Goal: Entertainment & Leisure: Consume media (video, audio)

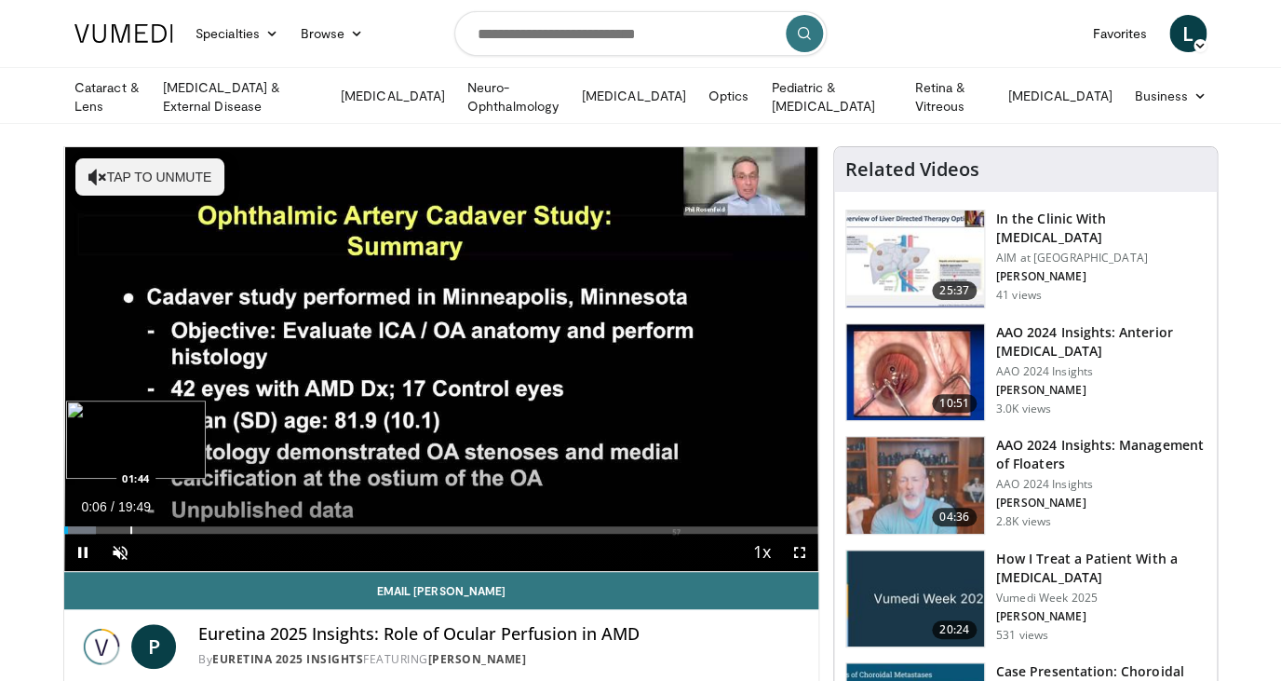
click at [129, 526] on div "Loaded : 4.17% 00:06 01:44" at bounding box center [441, 529] width 754 height 7
click at [175, 526] on div "Progress Bar" at bounding box center [176, 529] width 2 height 7
click at [237, 534] on div "Current Time 2:55 / Duration 19:49 Pause Skip Backward Skip Forward Unmute Load…" at bounding box center [441, 552] width 754 height 37
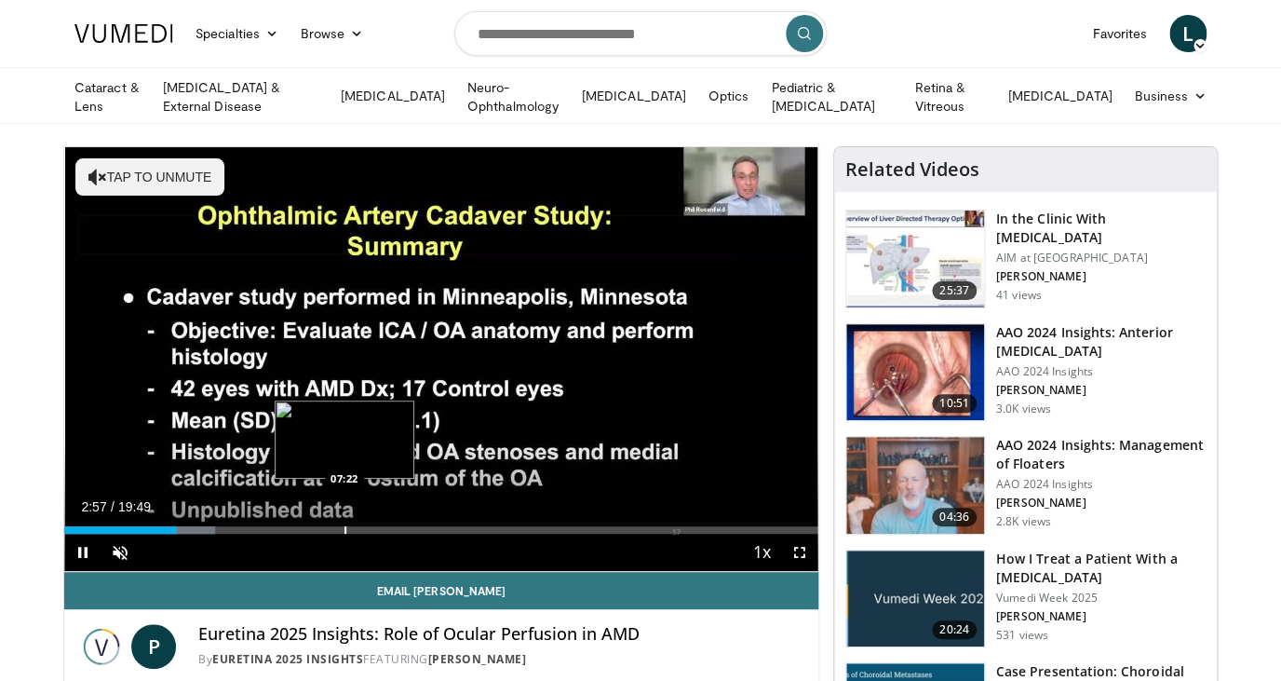
click at [345, 528] on div "Progress Bar" at bounding box center [346, 529] width 2 height 7
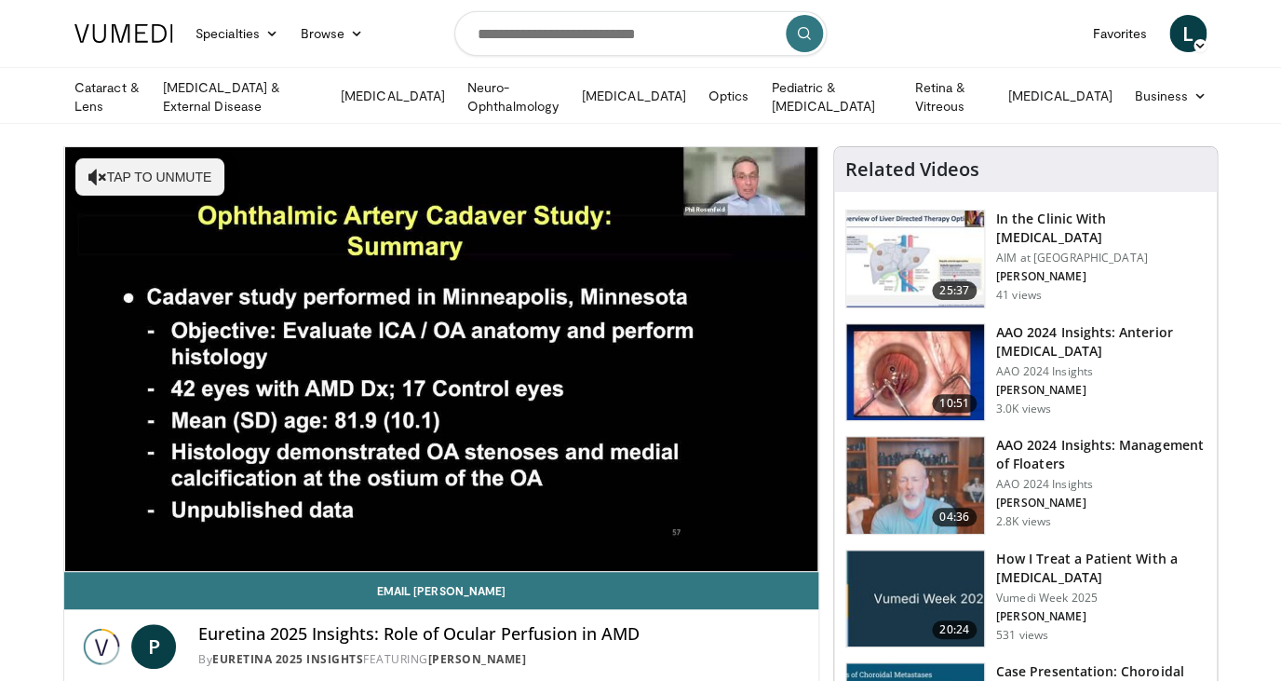
click at [888, 243] on img at bounding box center [916, 258] width 138 height 97
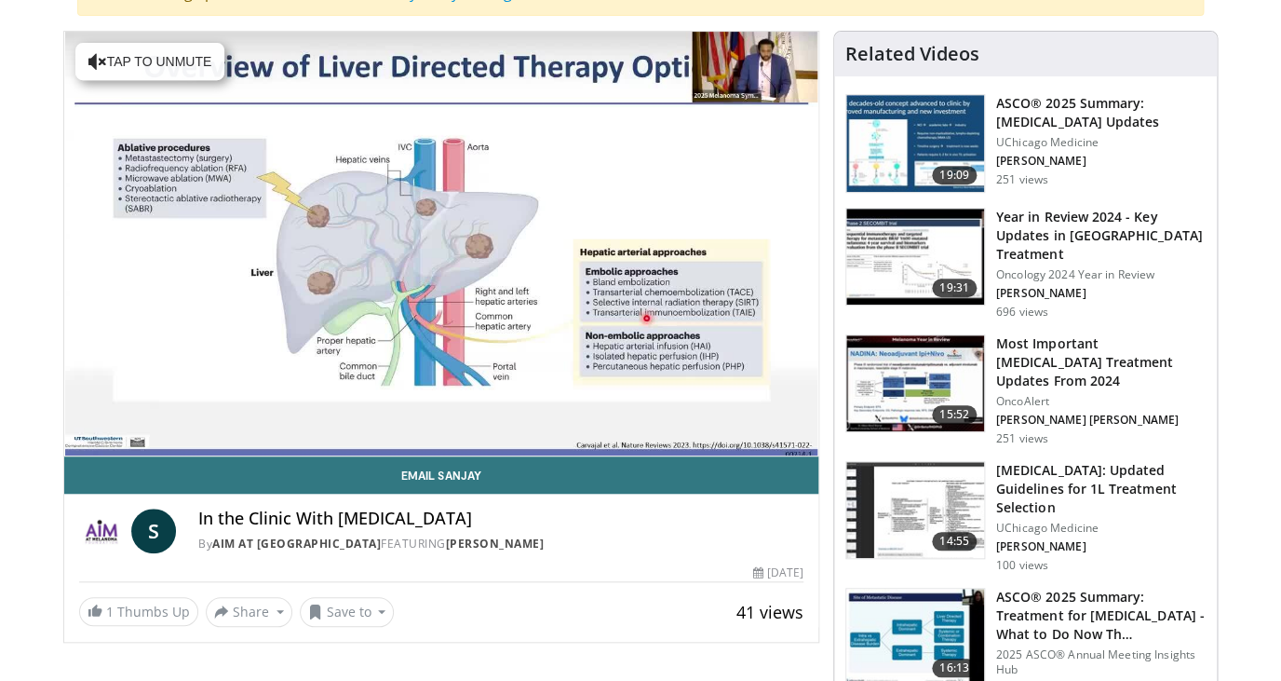
scroll to position [237, 0]
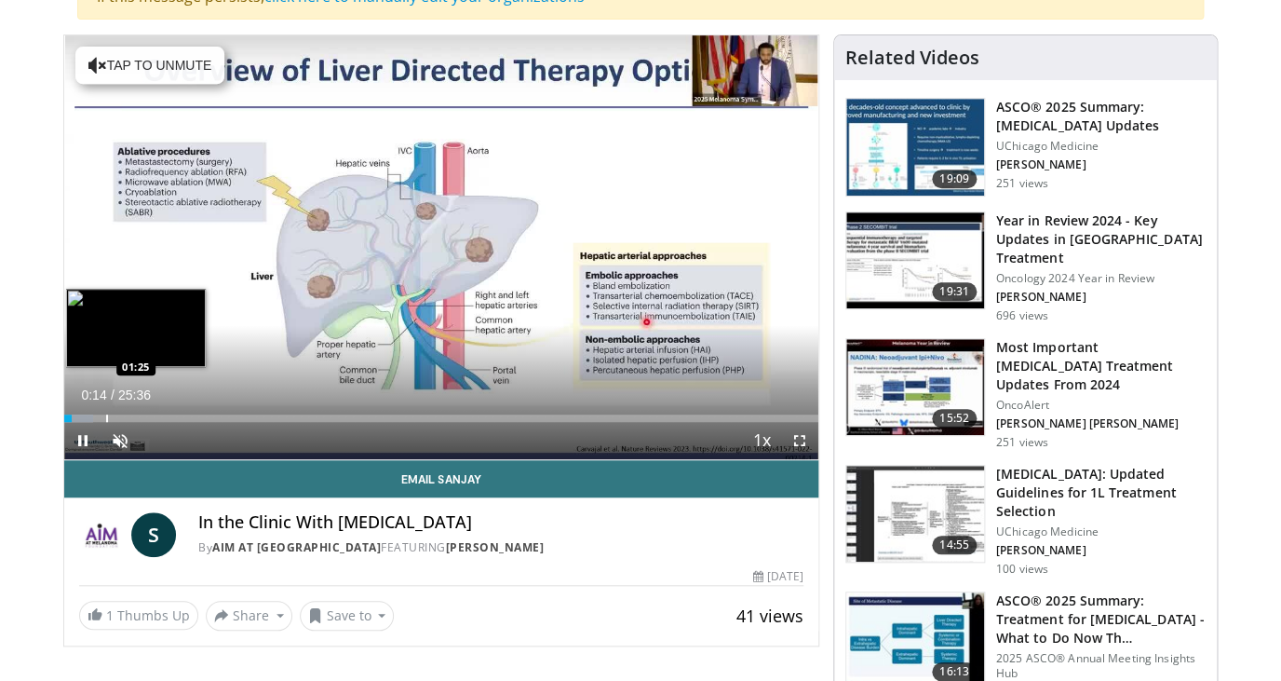
click at [106, 414] on div "Progress Bar" at bounding box center [107, 417] width 2 height 7
click at [136, 419] on div "Progress Bar" at bounding box center [137, 417] width 2 height 7
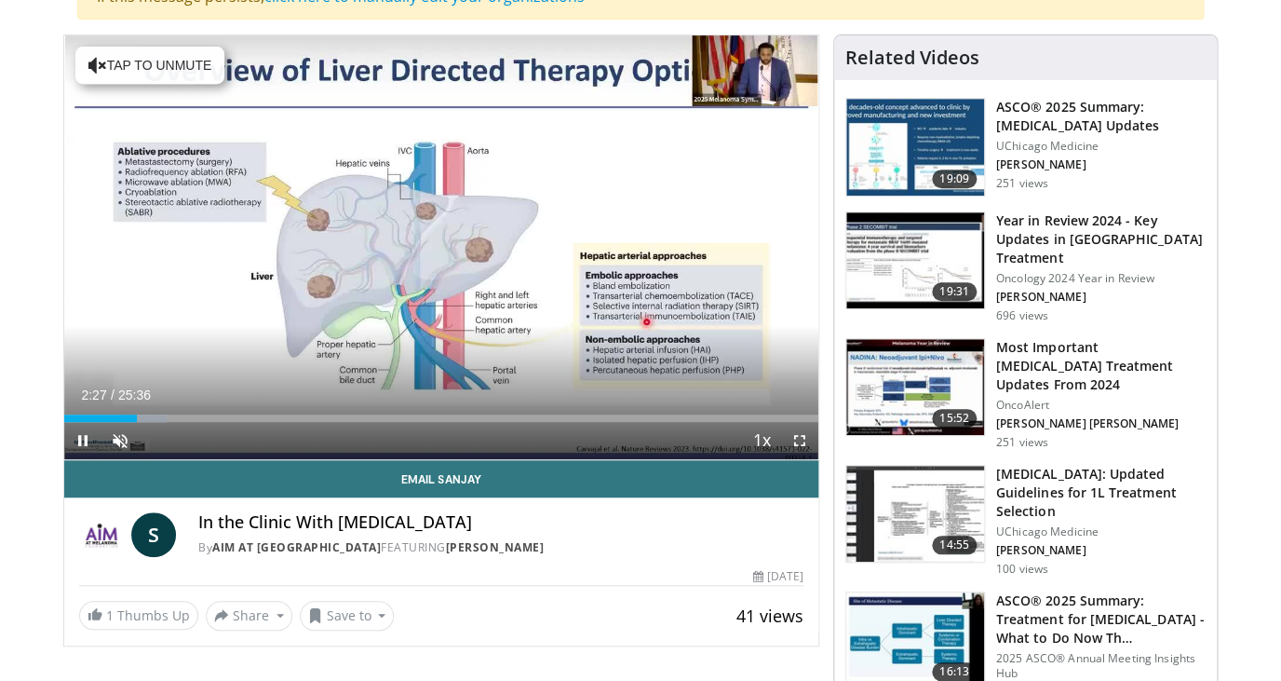
click at [165, 424] on div "Current Time 2:27 / Duration 25:36 Pause Skip Backward Skip Forward Unmute Load…" at bounding box center [441, 440] width 754 height 37
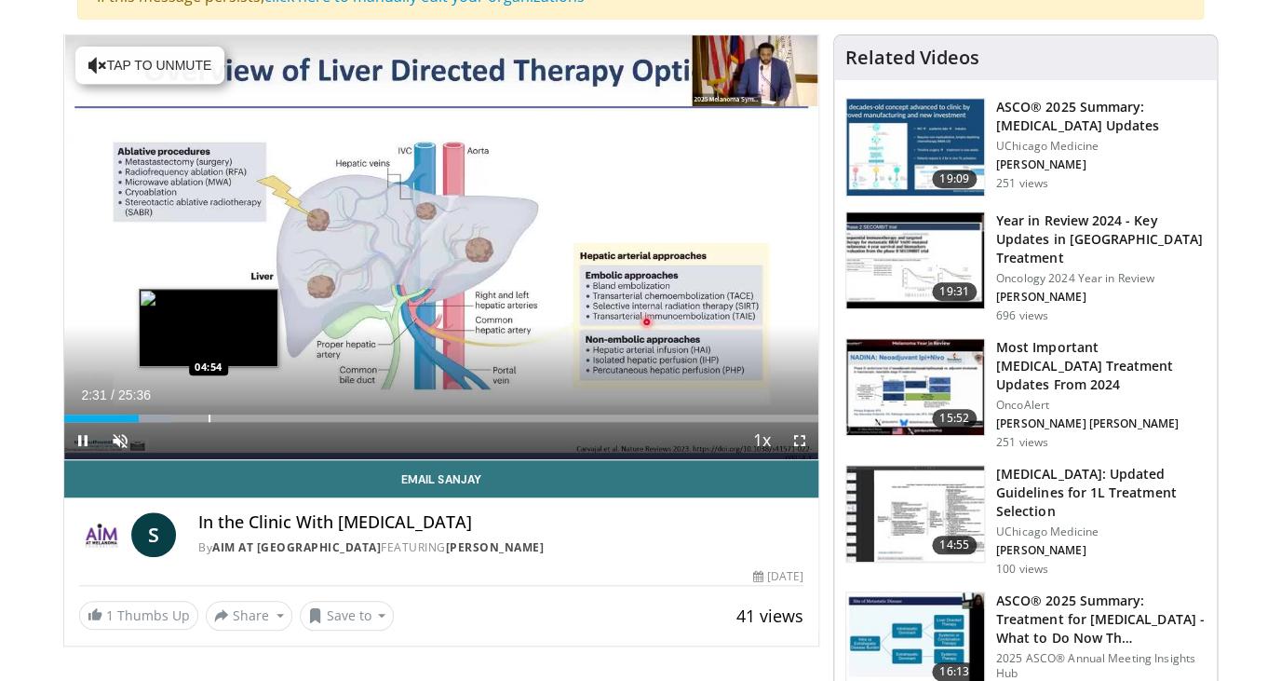
click at [209, 419] on div "Loaded : 14.29% 02:31 04:54" at bounding box center [441, 417] width 754 height 7
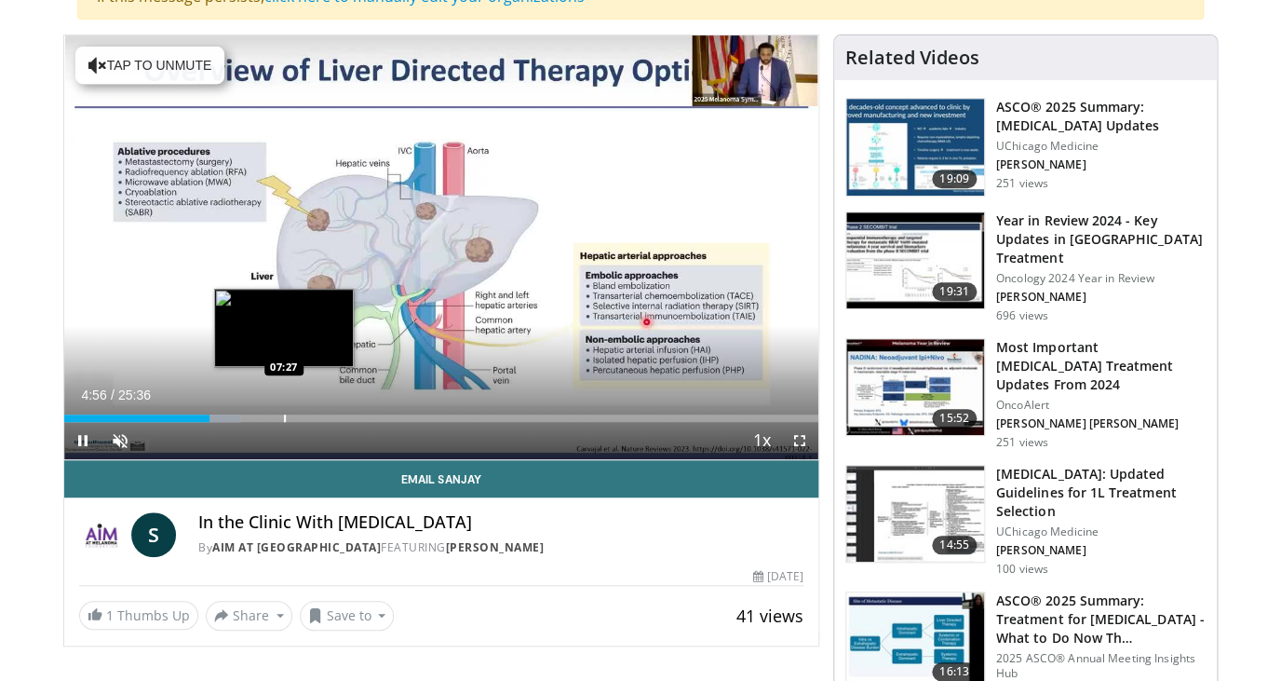
click at [284, 417] on div "Progress Bar" at bounding box center [285, 417] width 2 height 7
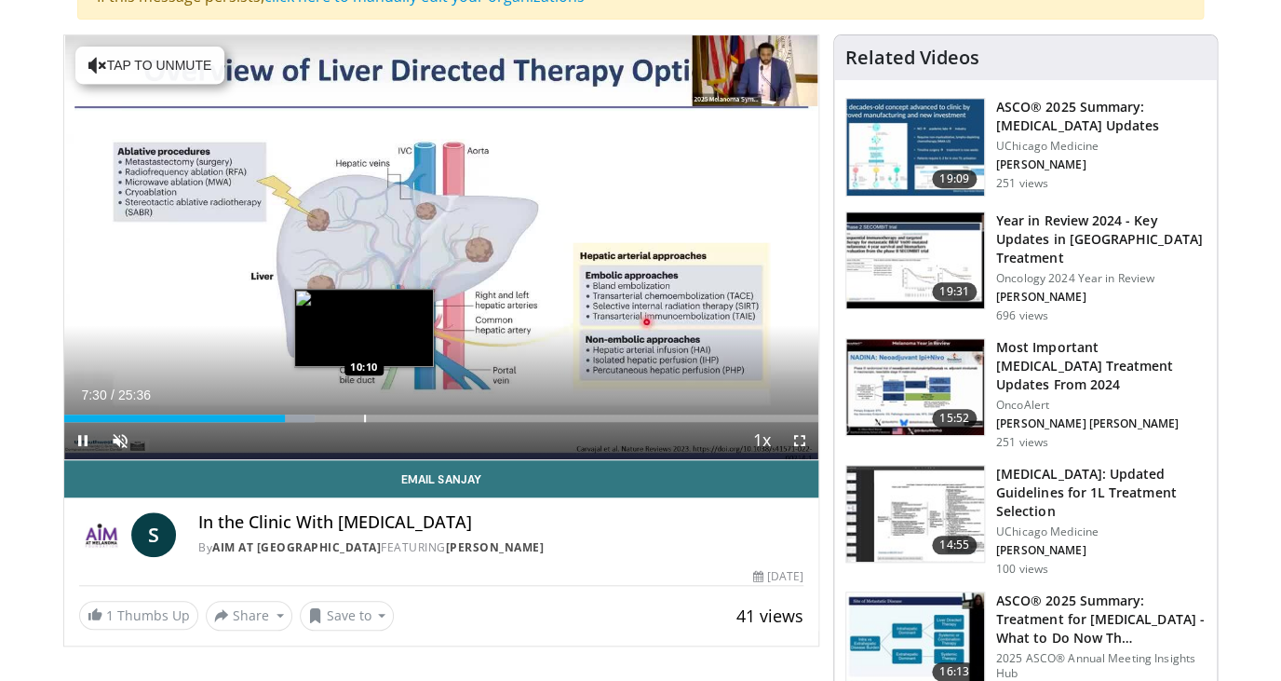
click at [364, 418] on div "Progress Bar" at bounding box center [365, 417] width 2 height 7
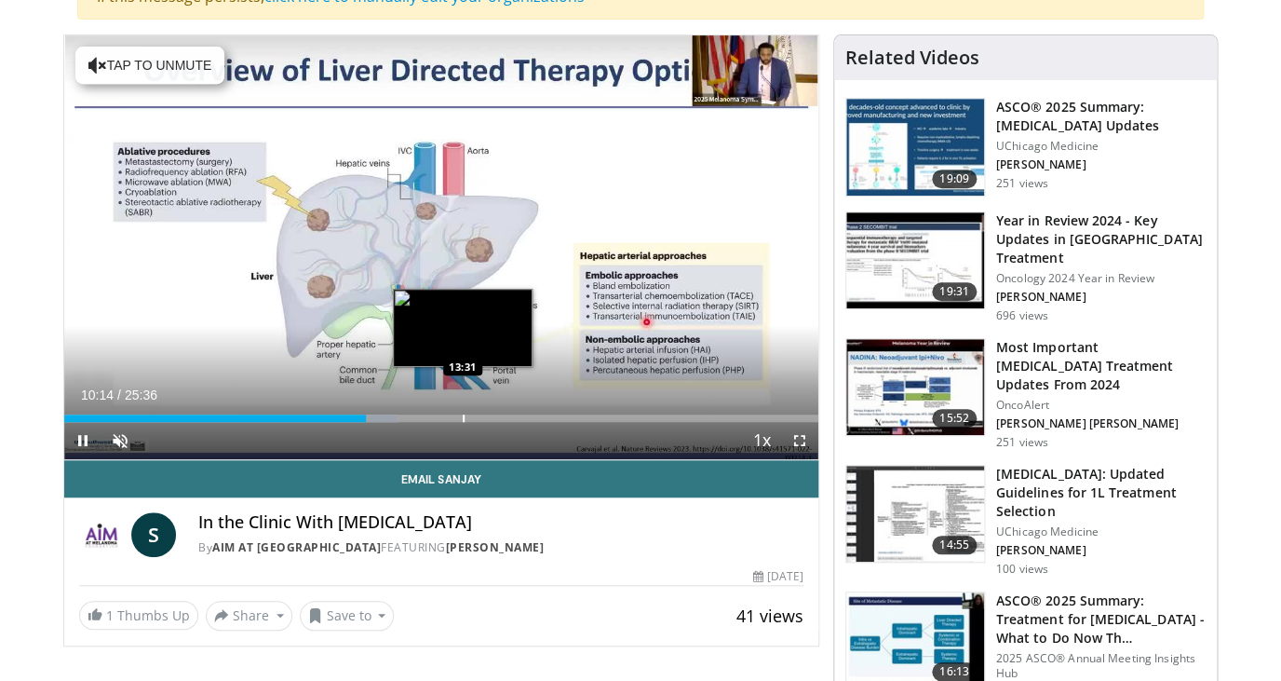
click at [463, 419] on div "Progress Bar" at bounding box center [464, 417] width 2 height 7
click at [445, 421] on div "Progress Bar" at bounding box center [446, 417] width 2 height 7
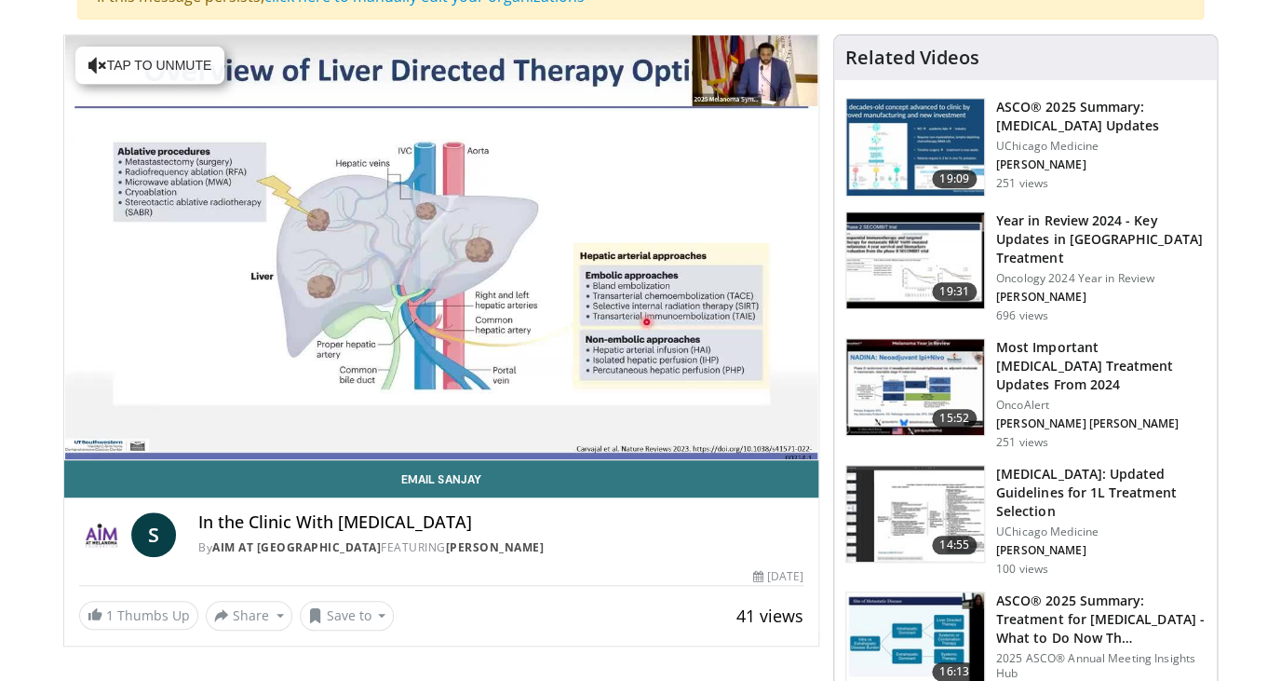
click at [452, 420] on div "10 seconds Tap to unmute" at bounding box center [441, 247] width 754 height 424
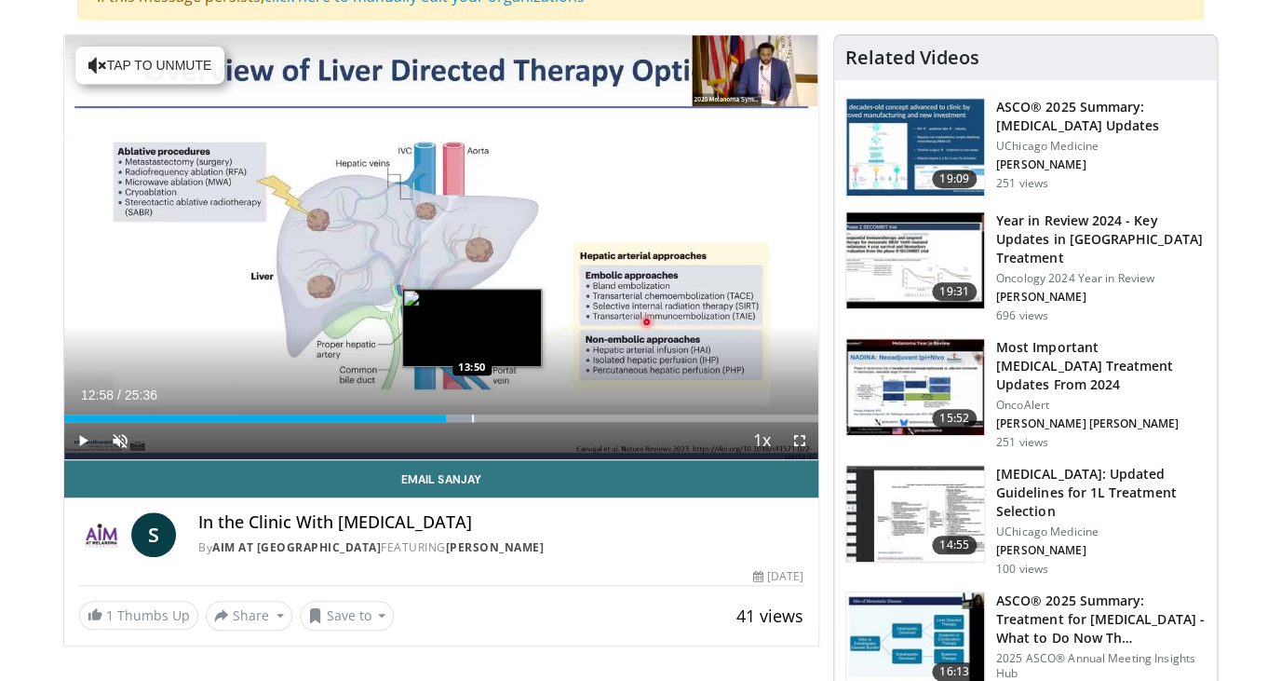
click at [472, 420] on div "Progress Bar" at bounding box center [473, 417] width 2 height 7
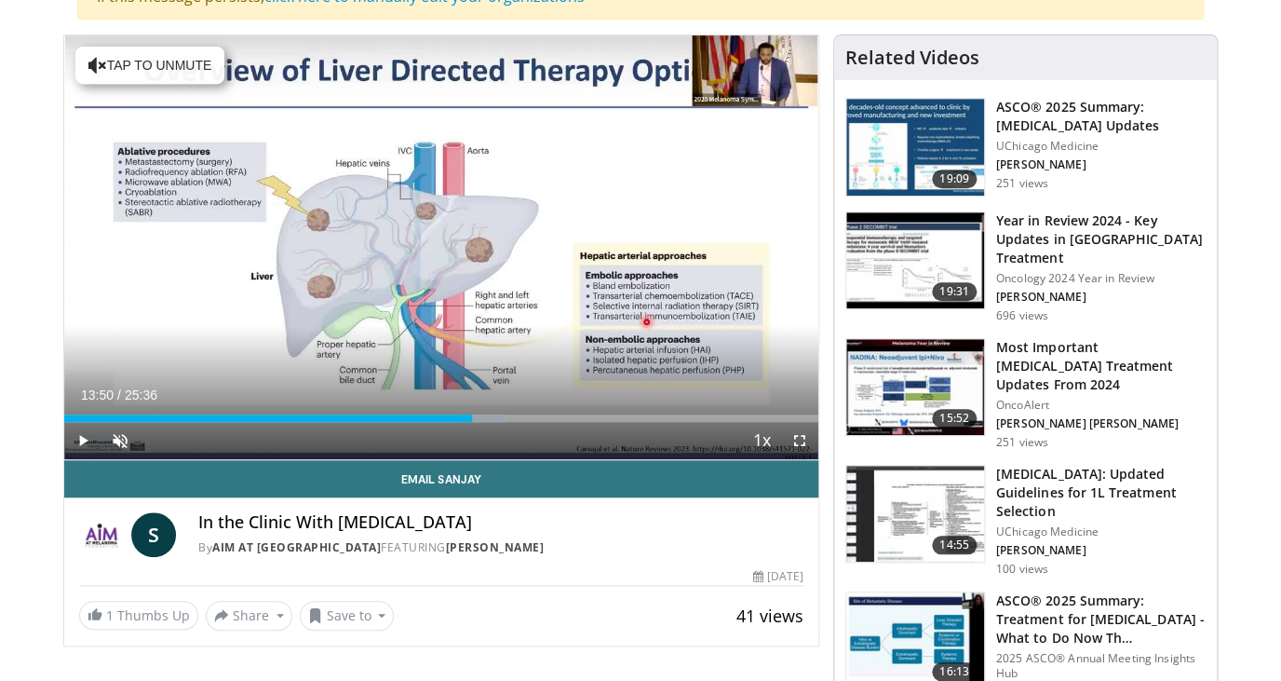
click at [488, 422] on div "Current Time 13:50 / Duration 25:36 Play Skip Backward Skip Forward Unmute Load…" at bounding box center [441, 440] width 754 height 37
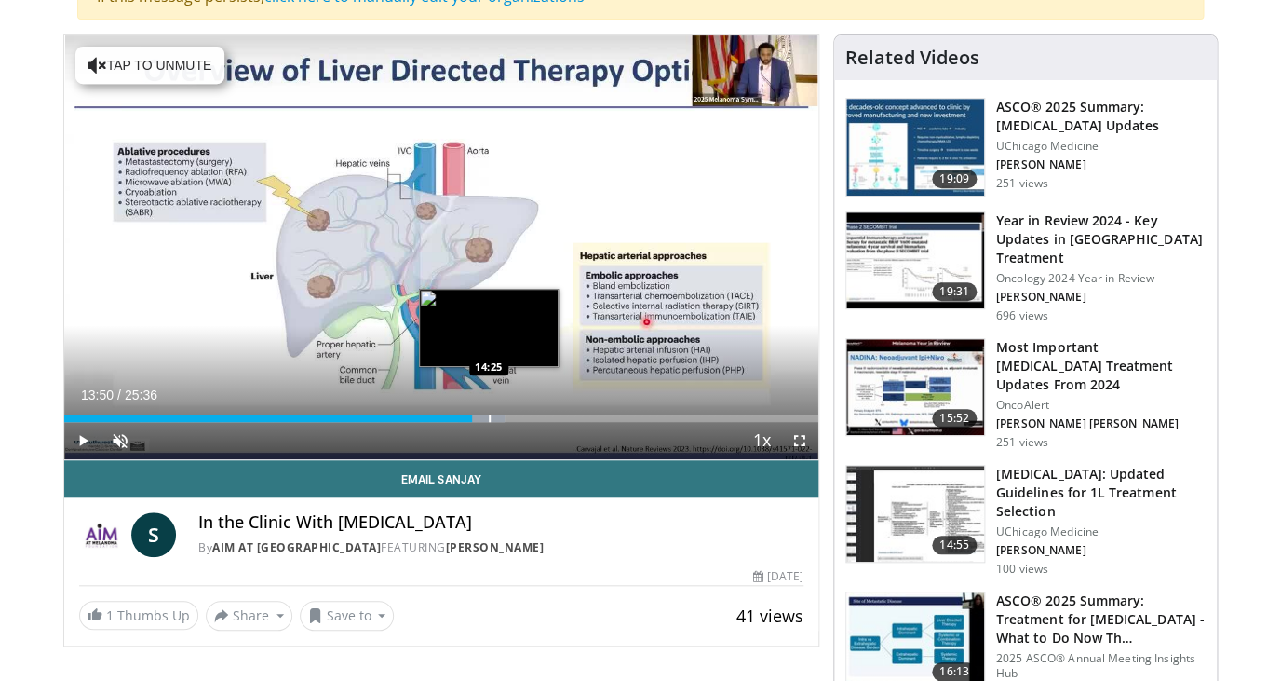
click at [488, 421] on div "Progress Bar" at bounding box center [481, 417] width 47 height 7
click at [512, 421] on div "Progress Bar" at bounding box center [513, 417] width 2 height 7
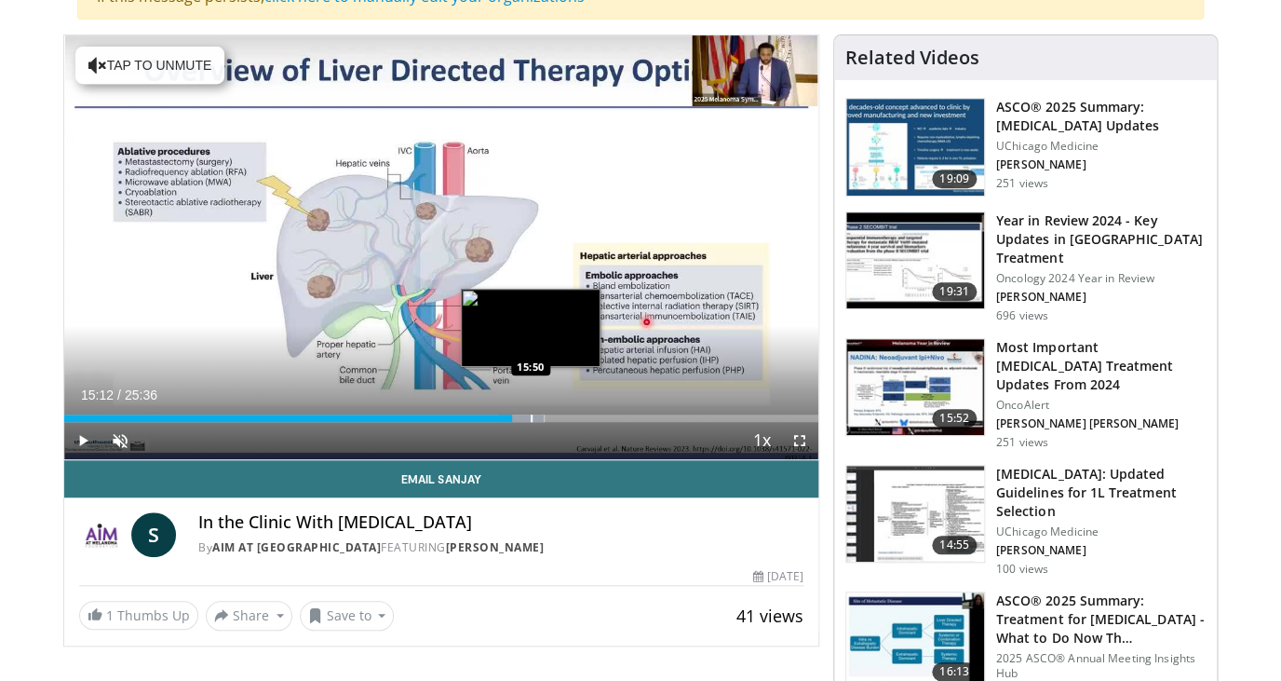
click at [530, 420] on div "Progress Bar" at bounding box center [521, 417] width 47 height 7
click at [541, 420] on div "Progress Bar" at bounding box center [540, 417] width 47 height 7
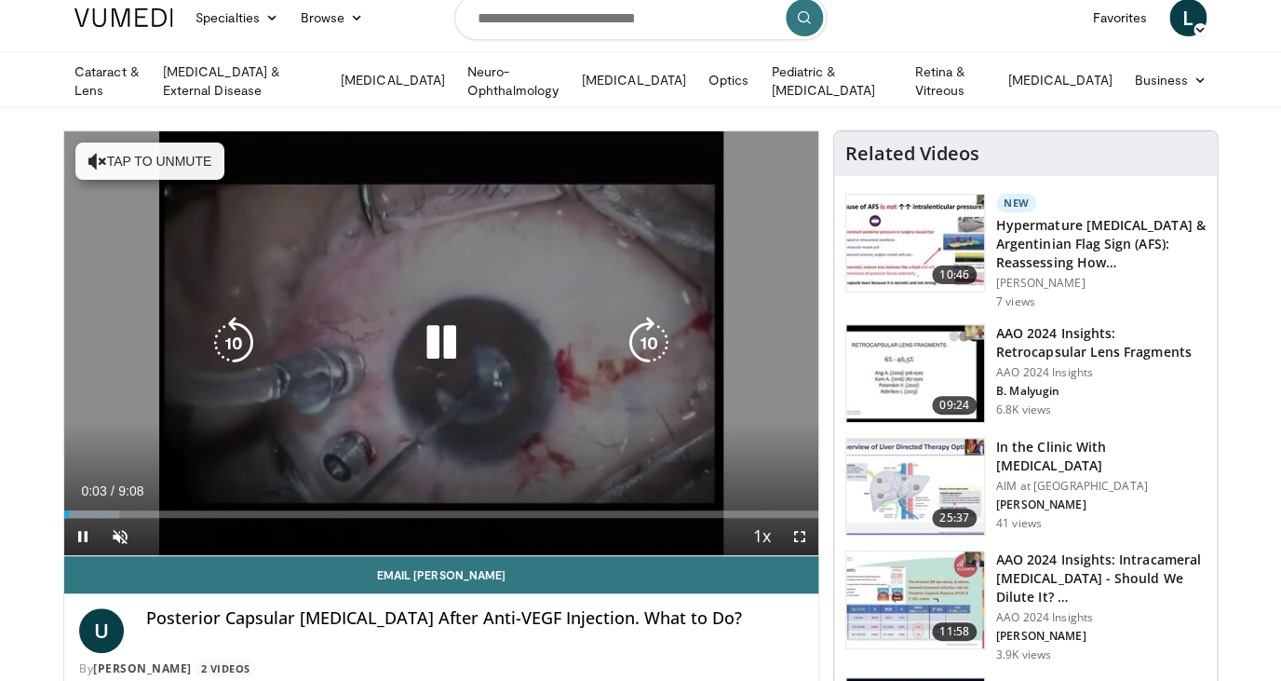
scroll to position [14, 0]
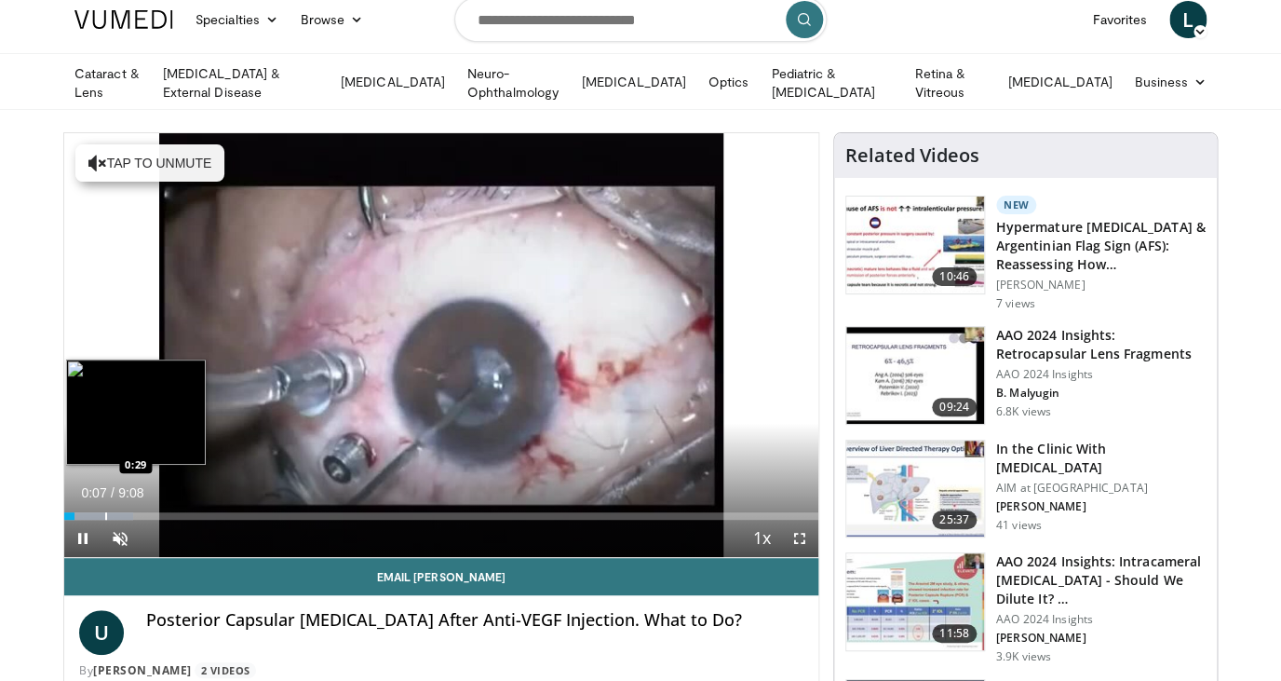
click at [105, 509] on div "Loaded : 9.08% 0:07 0:29" at bounding box center [441, 511] width 754 height 18
click at [131, 512] on div "Progress Bar" at bounding box center [132, 515] width 2 height 7
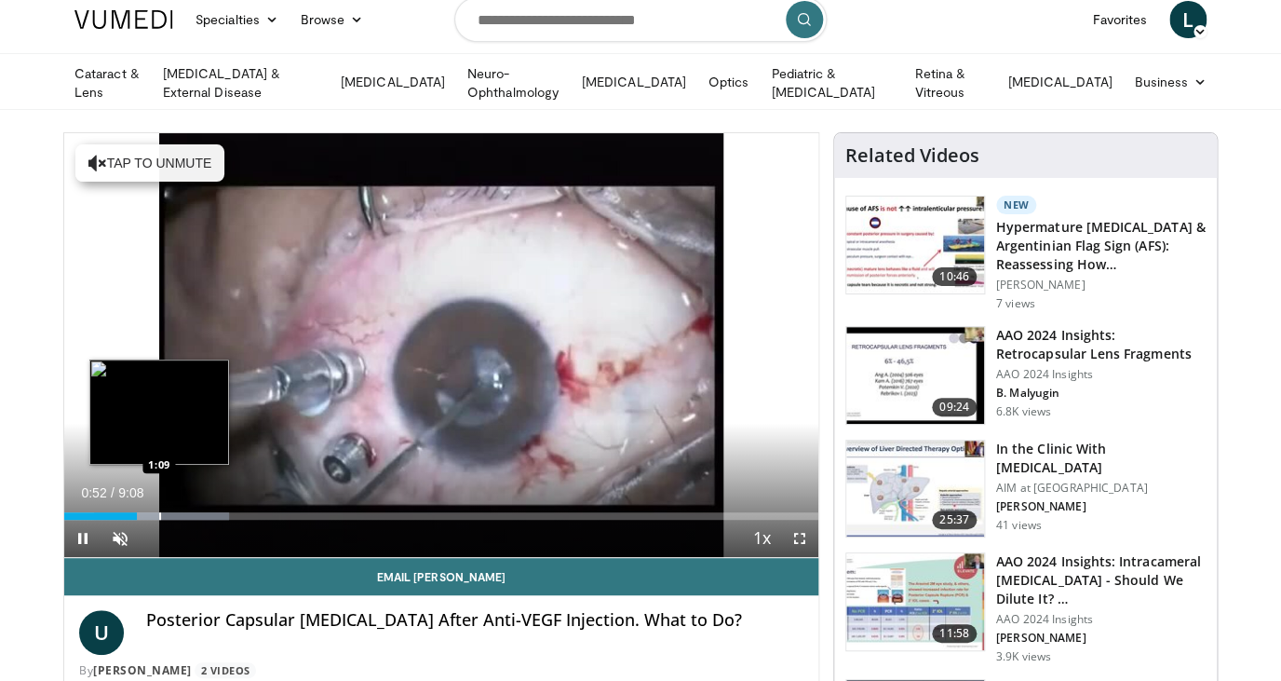
click at [160, 512] on div "Progress Bar" at bounding box center [160, 515] width 2 height 7
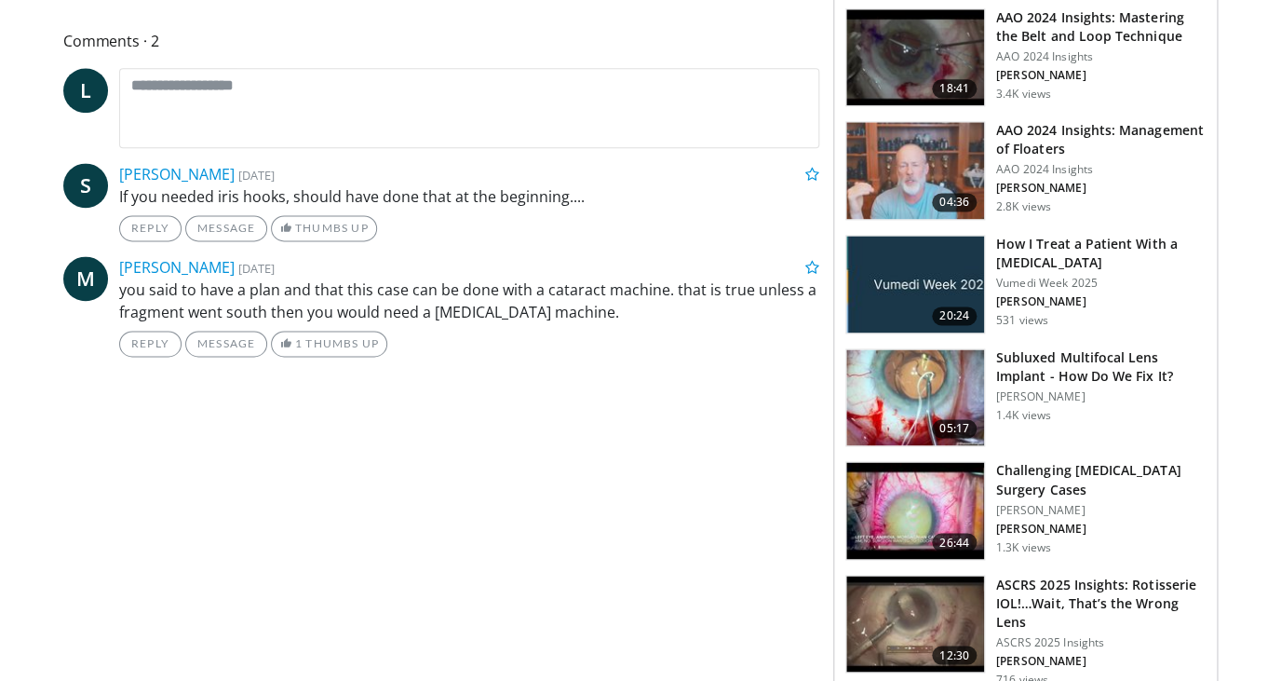
scroll to position [799, 0]
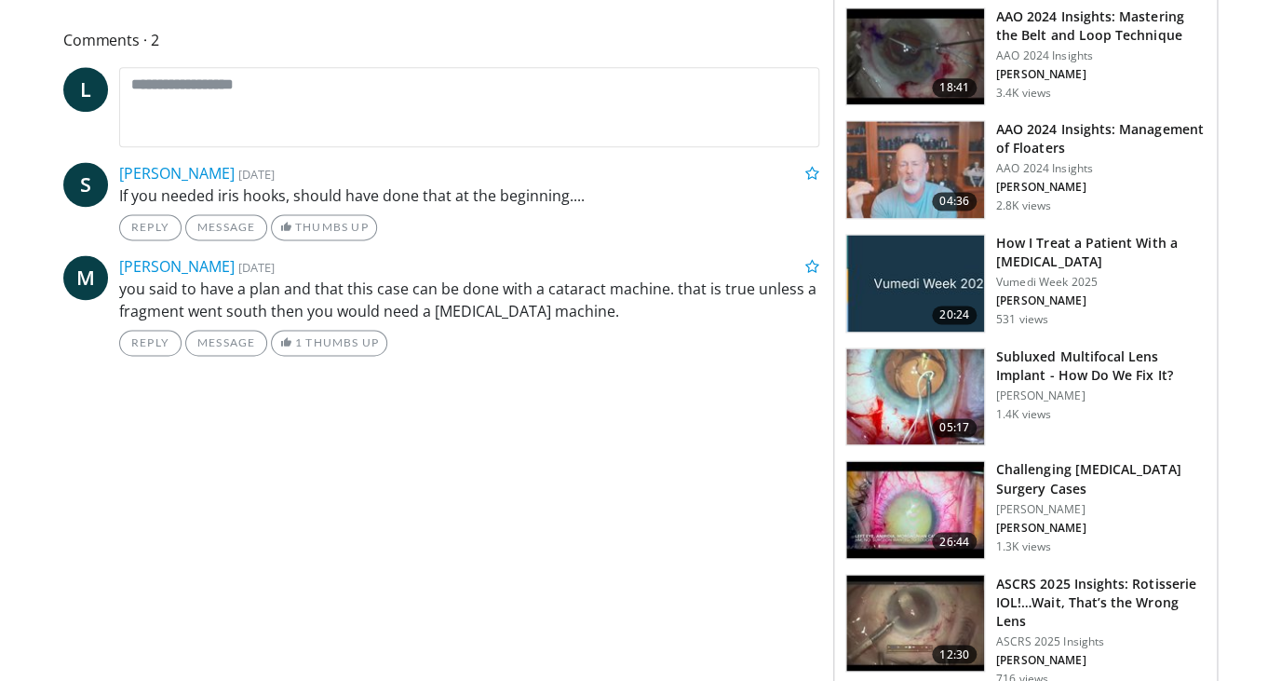
click at [919, 268] on img at bounding box center [916, 283] width 138 height 97
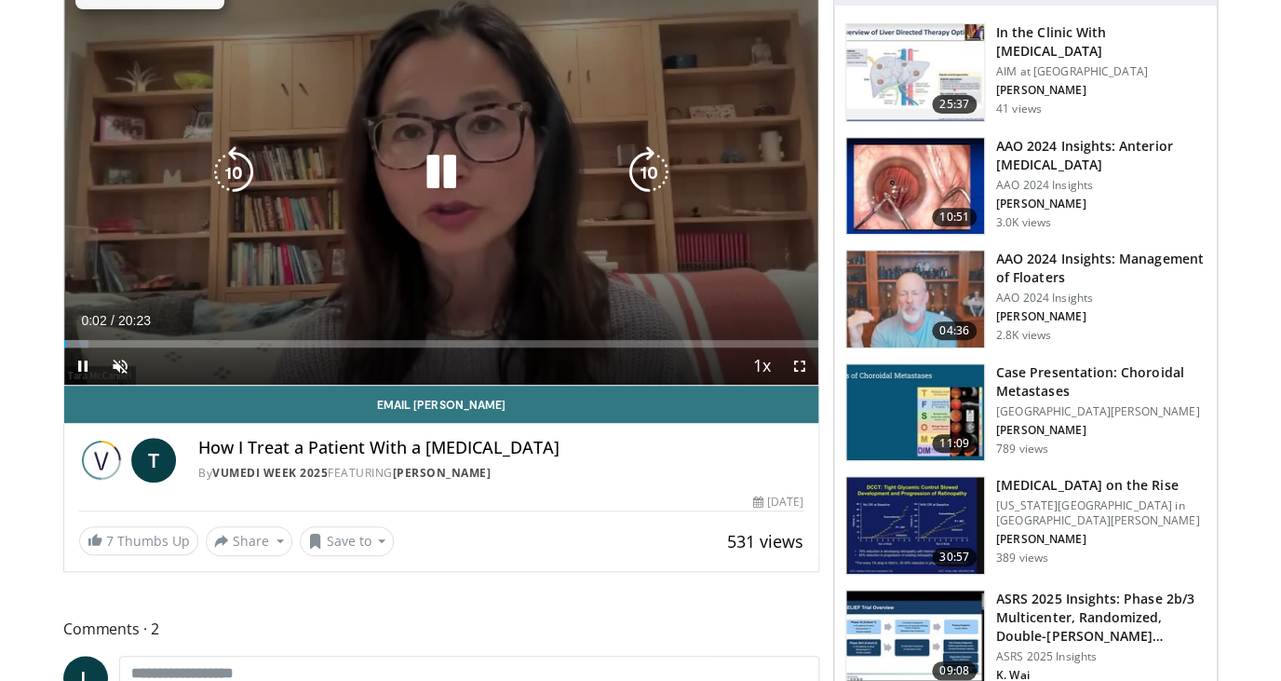
scroll to position [188, 0]
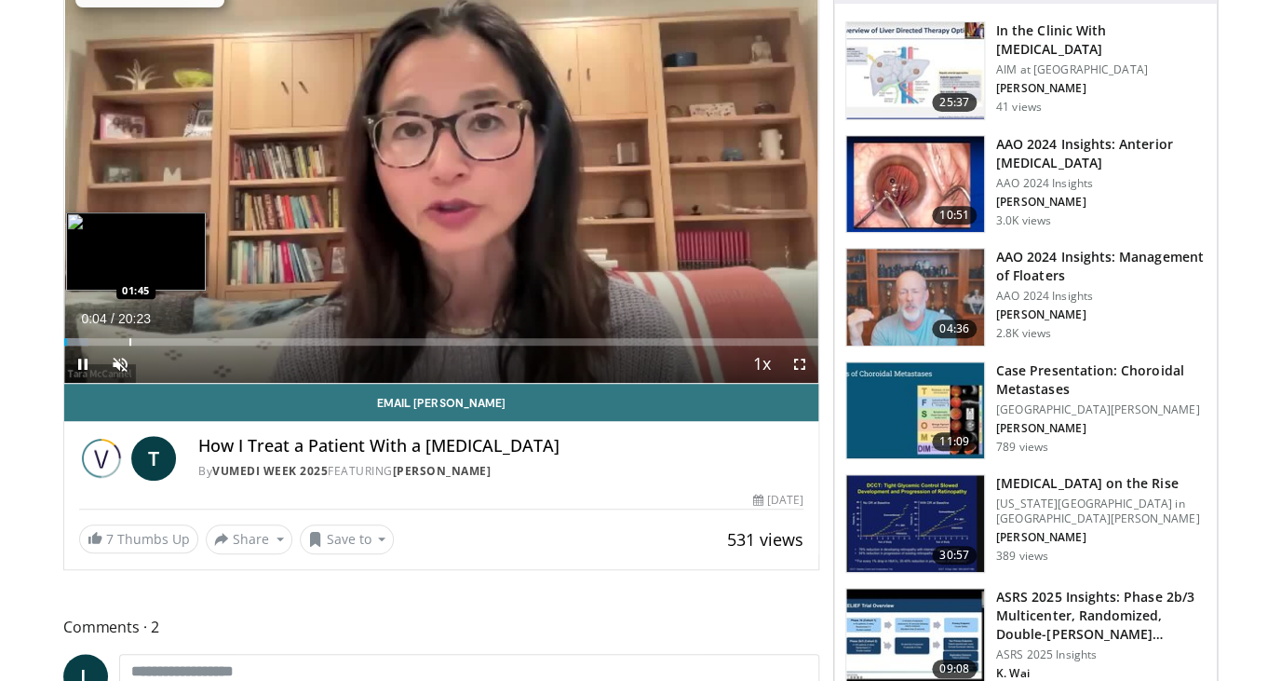
click at [129, 343] on div "Loaded : 3.27% 00:05 01:45" at bounding box center [441, 341] width 754 height 7
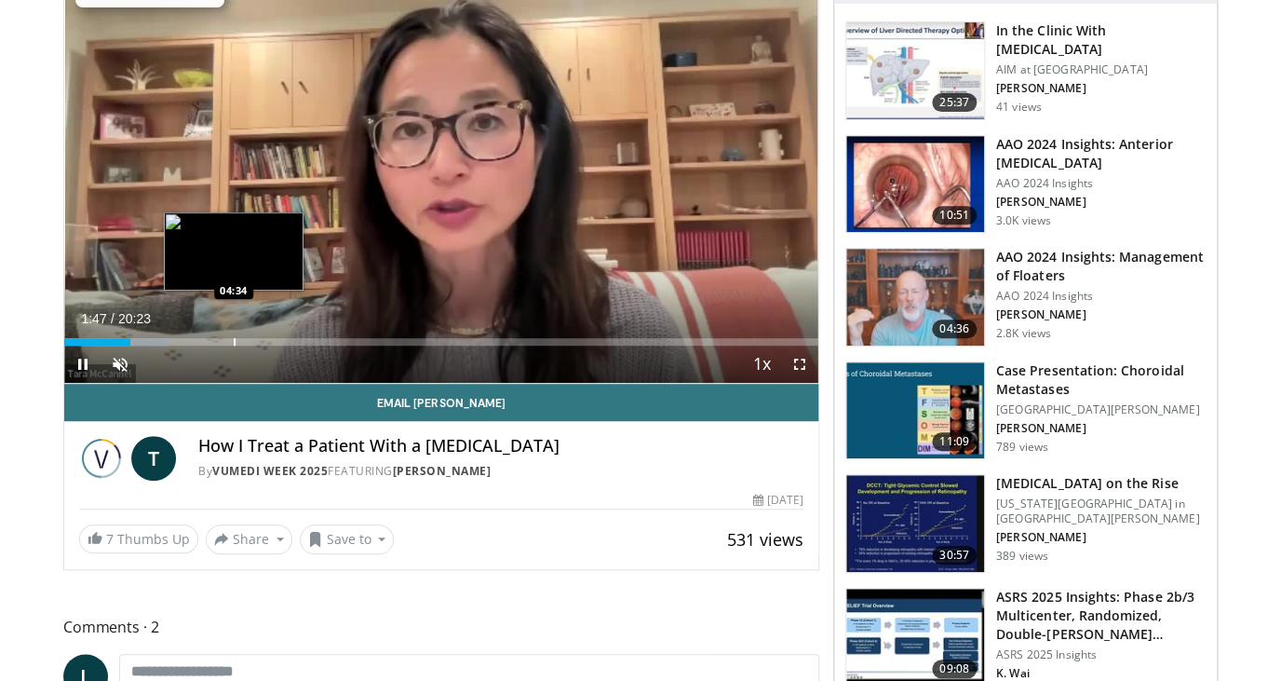
click at [234, 339] on div "Loaded : 13.78% 01:47 04:34" at bounding box center [441, 341] width 754 height 7
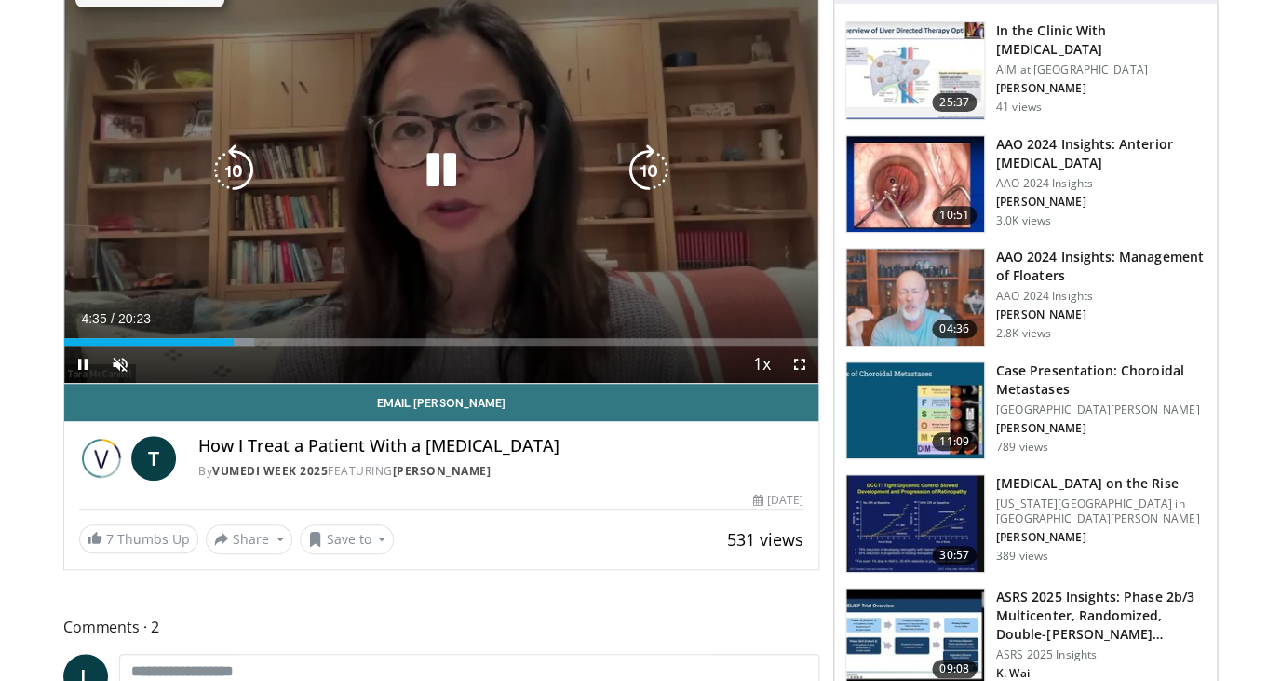
scroll to position [0, 0]
